Goal: Use online tool/utility: Utilize a website feature to perform a specific function

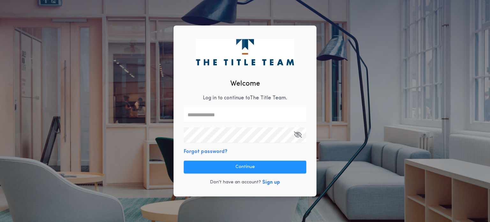
click at [255, 114] on input "text" at bounding box center [245, 114] width 123 height 15
type input "**********"
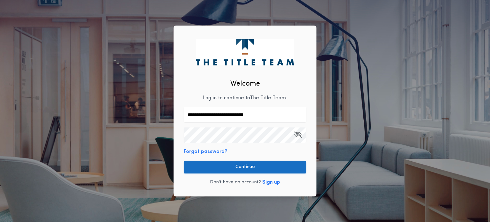
click at [250, 164] on button "Continue" at bounding box center [245, 167] width 123 height 13
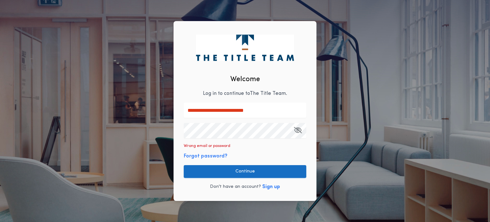
click at [238, 170] on button "Continue" at bounding box center [245, 171] width 123 height 13
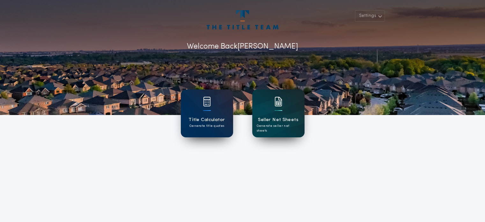
click at [281, 115] on div "Seller Net Sheets Generate seller net sheets" at bounding box center [278, 113] width 52 height 48
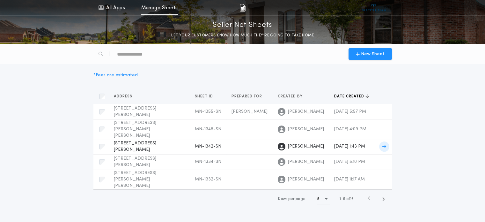
click at [151, 141] on span "[STREET_ADDRESS][PERSON_NAME]" at bounding box center [135, 146] width 42 height 11
